Goal: Information Seeking & Learning: Learn about a topic

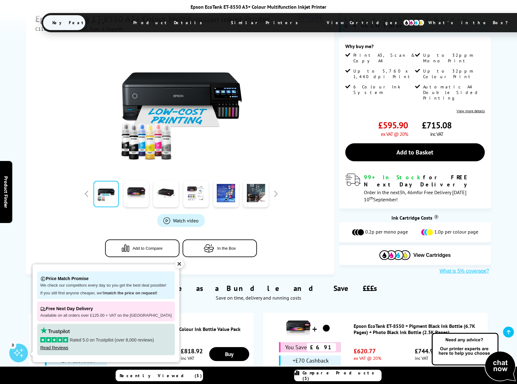
scroll to position [124, 0]
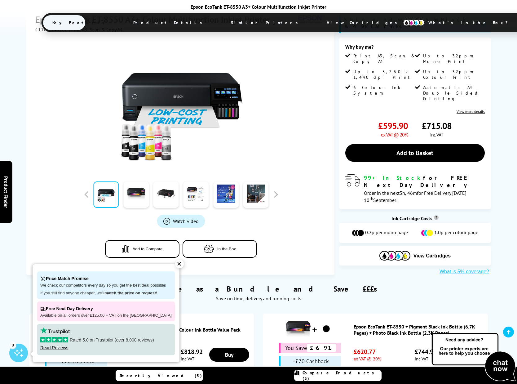
click at [181, 218] on span "Watch video" at bounding box center [186, 221] width 26 height 6
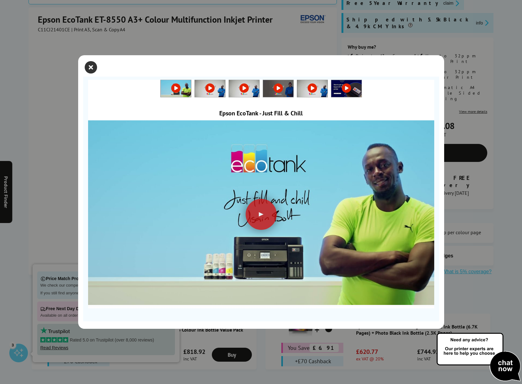
click at [92, 65] on icon "close modal" at bounding box center [91, 67] width 12 height 12
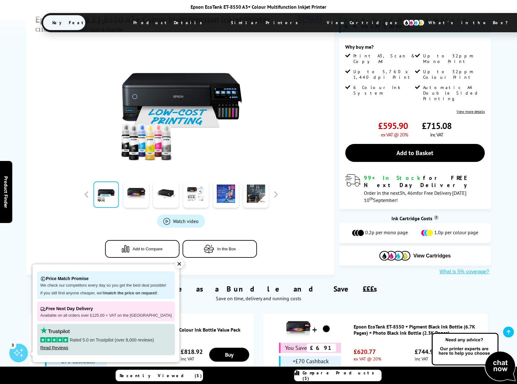
click at [182, 218] on span "Watch video" at bounding box center [186, 221] width 26 height 6
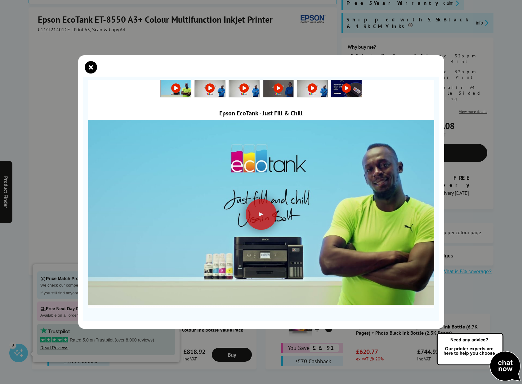
click at [354, 85] on img at bounding box center [346, 88] width 30 height 17
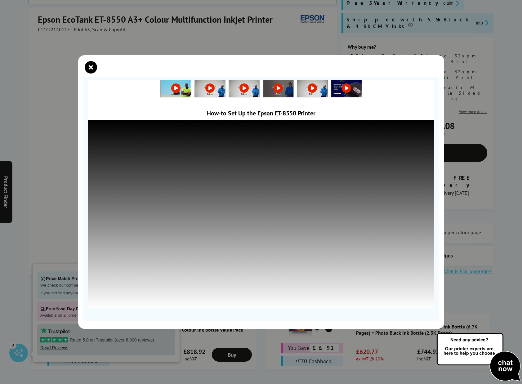
click at [312, 90] on link at bounding box center [312, 88] width 30 height 6
click at [280, 87] on link at bounding box center [278, 88] width 30 height 6
click at [91, 65] on icon "close modal" at bounding box center [91, 67] width 12 height 12
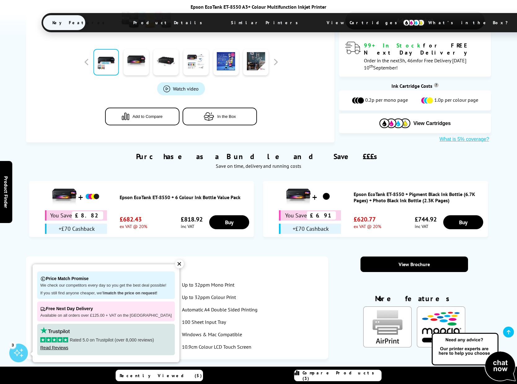
scroll to position [310, 0]
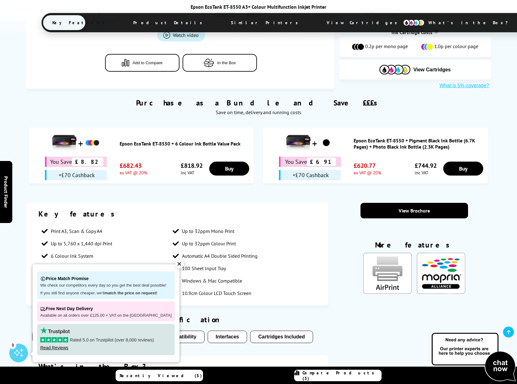
click at [175, 265] on div "✕" at bounding box center [179, 264] width 9 height 9
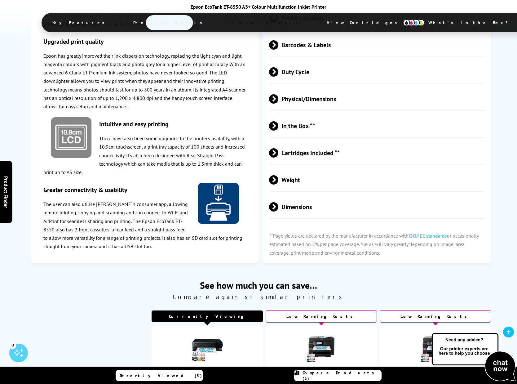
scroll to position [1120, 0]
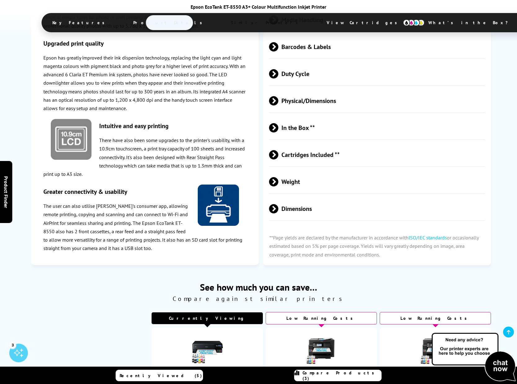
click at [289, 143] on span "Cartridges Included **" at bounding box center [377, 154] width 216 height 23
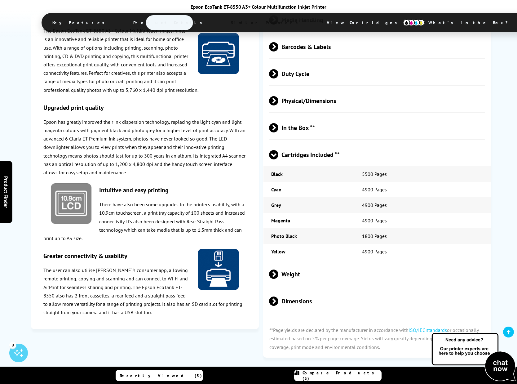
click at [282, 262] on span "Weight" at bounding box center [377, 273] width 216 height 23
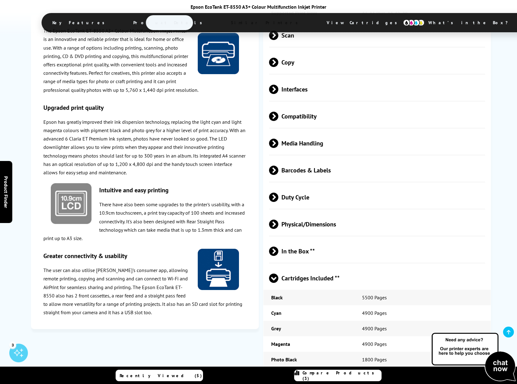
scroll to position [996, 0]
click at [300, 240] on span "In the Box **" at bounding box center [377, 251] width 216 height 23
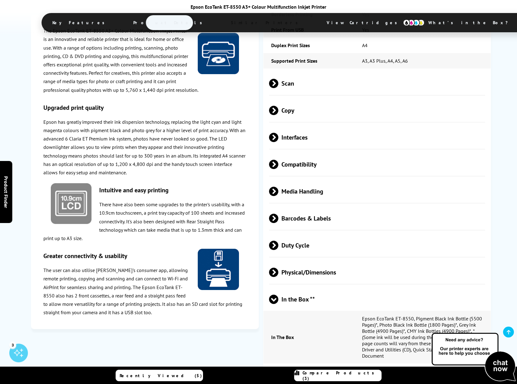
scroll to position [934, 0]
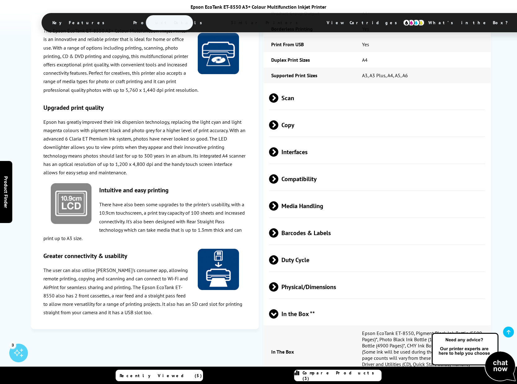
click at [301, 275] on span "Physical/Dimensions" at bounding box center [377, 286] width 216 height 23
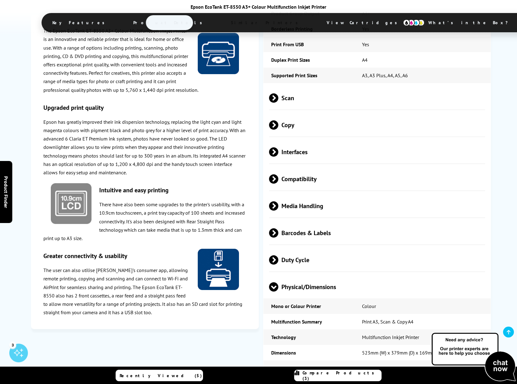
click at [288, 248] on span "Duty Cycle" at bounding box center [377, 259] width 216 height 23
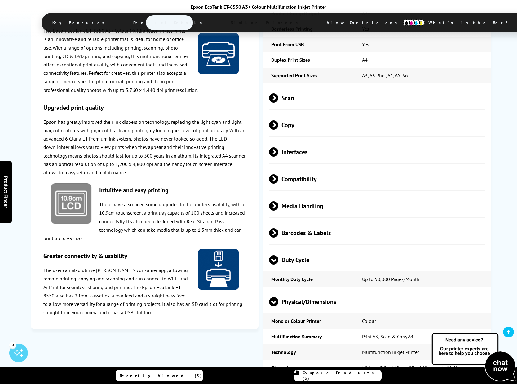
click at [298, 221] on span "Barcodes & Labels" at bounding box center [377, 232] width 216 height 23
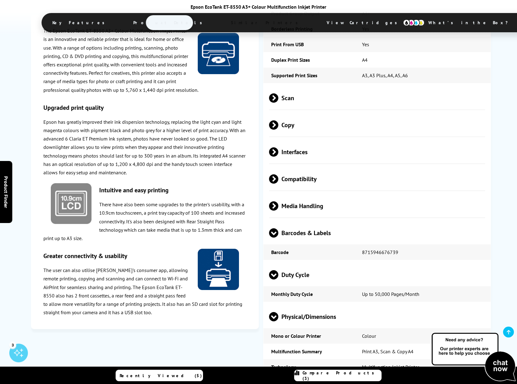
click at [291, 194] on span "Media Handling" at bounding box center [377, 205] width 216 height 23
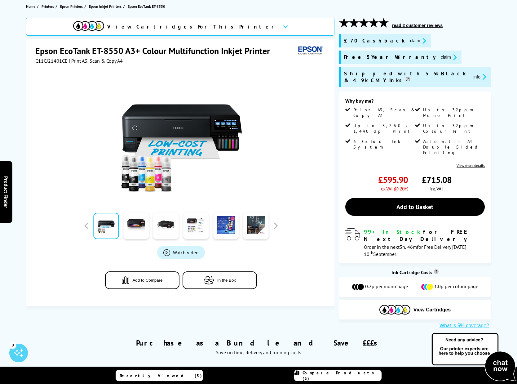
scroll to position [0, 0]
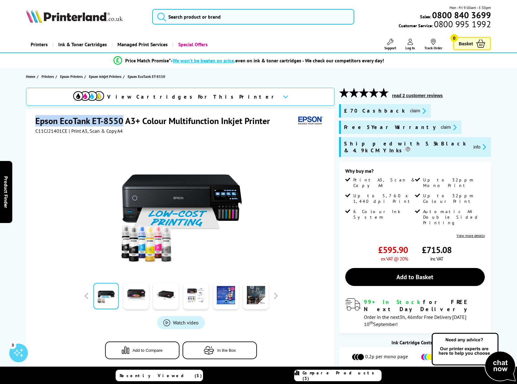
drag, startPoint x: 35, startPoint y: 121, endPoint x: 122, endPoint y: 120, distance: 86.2
click at [122, 120] on h1 "Epson EcoTank ET-8550 A3+ Colour Multifunction Inkjet Printer" at bounding box center [155, 120] width 241 height 11
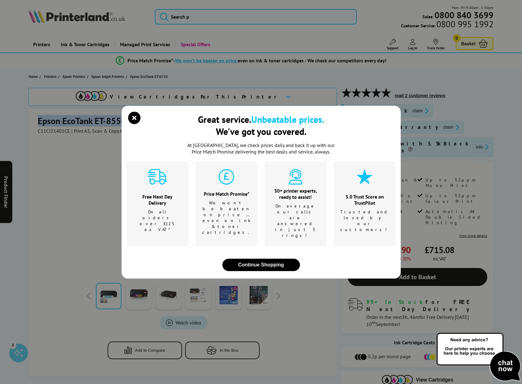
copy h1 "Epson EcoTank ET-8550"
click at [267, 259] on button "Continue Shopping" at bounding box center [261, 265] width 78 height 12
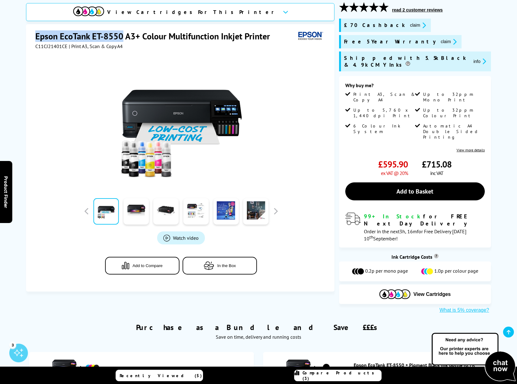
scroll to position [93, 0]
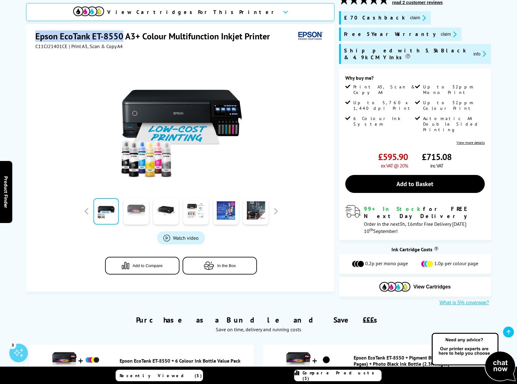
click at [138, 215] on link at bounding box center [135, 211] width 25 height 26
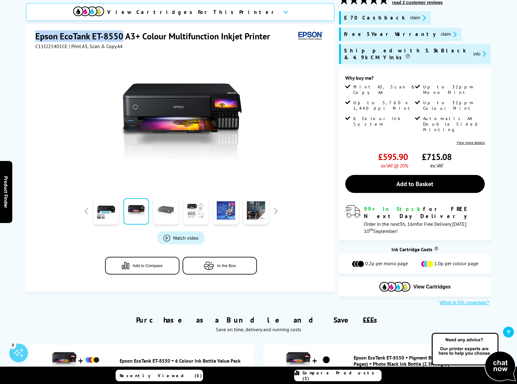
click at [160, 214] on link at bounding box center [166, 211] width 25 height 26
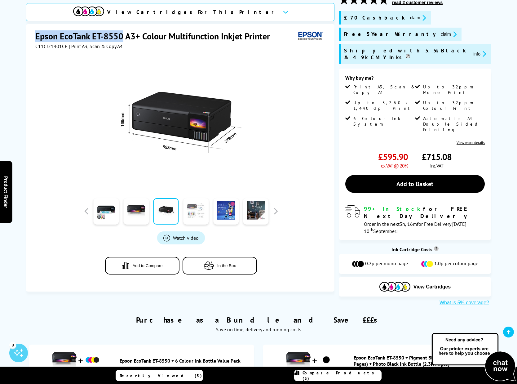
click at [190, 212] on link at bounding box center [195, 211] width 25 height 26
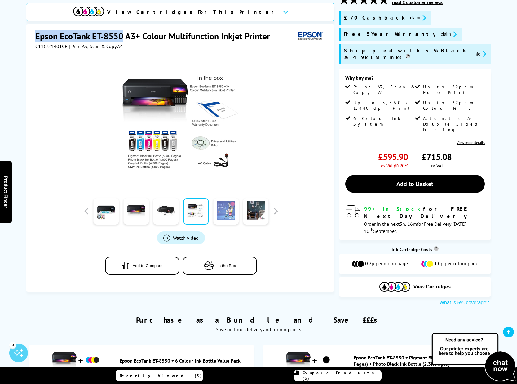
click at [221, 210] on link at bounding box center [225, 211] width 25 height 26
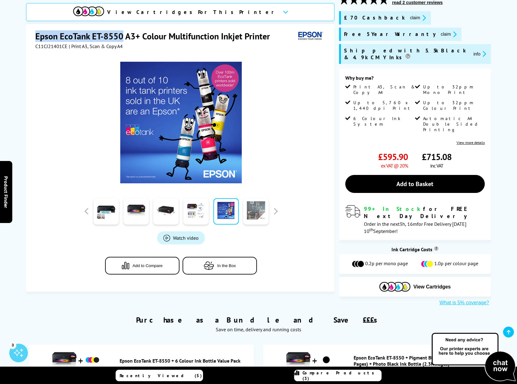
click at [254, 209] on link at bounding box center [255, 211] width 25 height 26
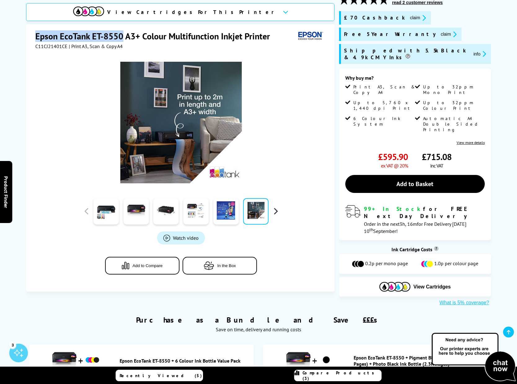
click at [278, 207] on button "button" at bounding box center [275, 211] width 9 height 9
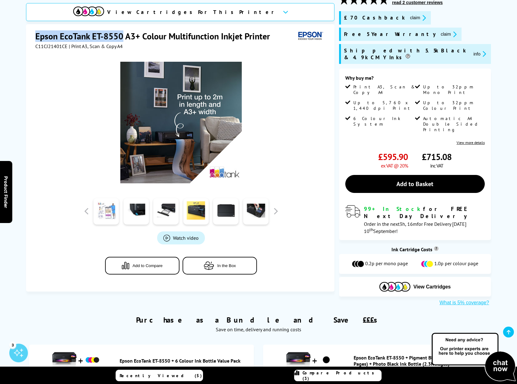
click at [107, 212] on link at bounding box center [105, 211] width 25 height 26
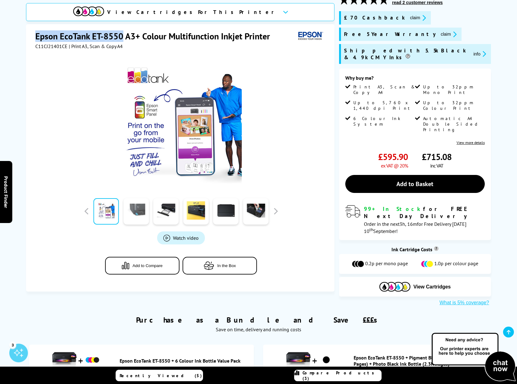
click at [130, 210] on link at bounding box center [135, 211] width 25 height 26
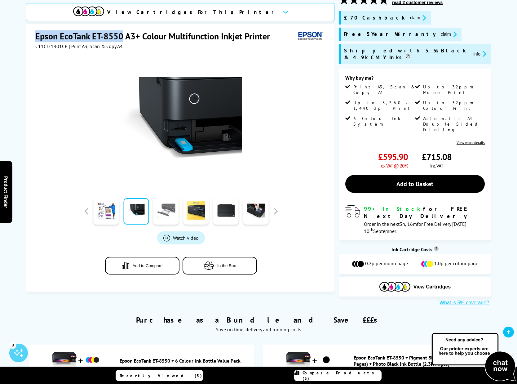
click at [165, 210] on link at bounding box center [166, 211] width 25 height 26
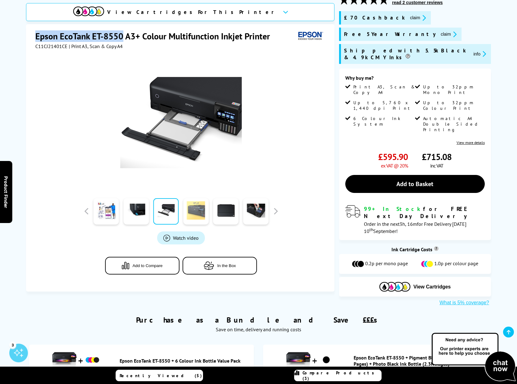
click at [193, 209] on link at bounding box center [195, 211] width 25 height 26
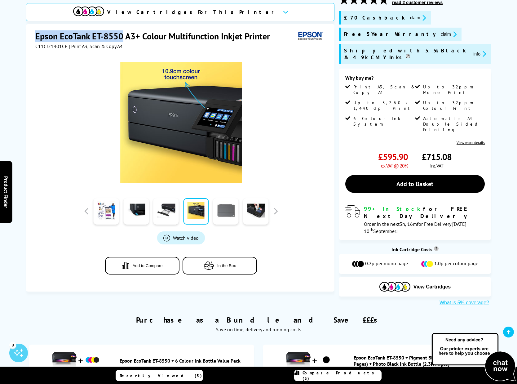
click at [219, 209] on link at bounding box center [225, 211] width 25 height 26
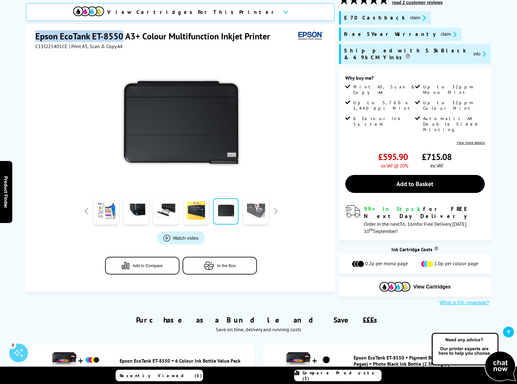
click at [258, 209] on link at bounding box center [255, 211] width 25 height 26
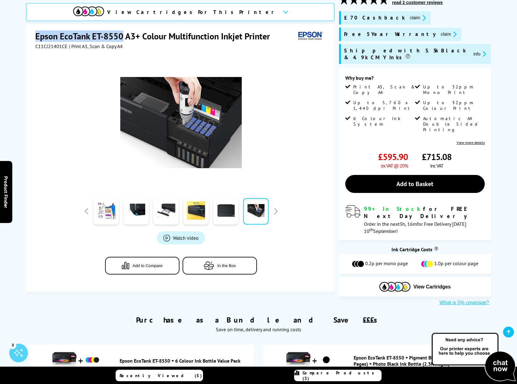
copy h1 "Epson EcoTank ET-8550"
